Goal: Task Accomplishment & Management: Manage account settings

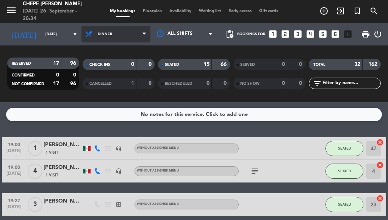
click at [113, 37] on span "Dinner" at bounding box center [116, 34] width 69 height 17
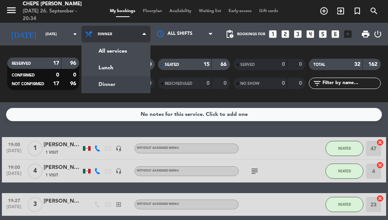
click at [116, 85] on div "menu Chepe [PERSON_NAME] [DATE] 26. September - 20:34 My bookings Floorplan Ava…" at bounding box center [194, 51] width 388 height 102
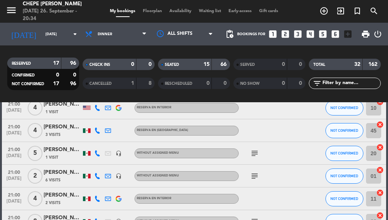
scroll to position [778, 0]
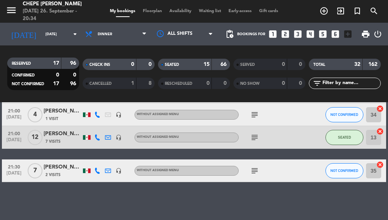
drag, startPoint x: 56, startPoint y: 144, endPoint x: 92, endPoint y: 223, distance: 87.0
click at [92, 220] on html "close × Chepe [PERSON_NAME] × chrome_reader_mode List of Reservations account_b…" at bounding box center [194, 110] width 388 height 220
click at [94, 199] on div "No notes for this service. Click to add one 19:00 [DATE] 1 [PERSON_NAME] 1 Visi…" at bounding box center [194, 161] width 388 height 118
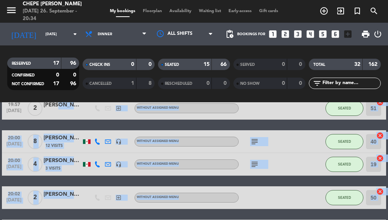
scroll to position [139, 0]
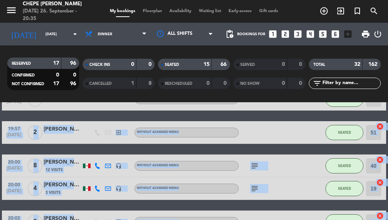
drag, startPoint x: 53, startPoint y: 176, endPoint x: 60, endPoint y: 111, distance: 65.9
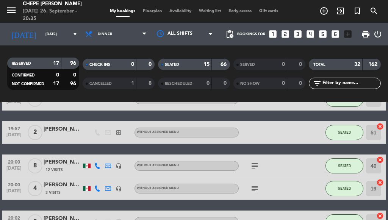
click at [145, 97] on div "RESERVED 17 96 CONFIRMED 0 0 NOT CONFIRMED 17 96 CHECK INS 0 0 CANCELLED 1 8 SE…" at bounding box center [194, 73] width 388 height 57
click at [33, 63] on div "RESERVED" at bounding box center [26, 63] width 35 height 9
click at [149, 9] on span "Floorplan" at bounding box center [152, 11] width 27 height 4
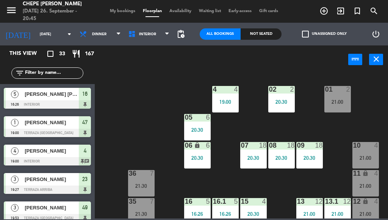
click at [119, 9] on span "My bookings" at bounding box center [122, 11] width 33 height 4
